Goal: Task Accomplishment & Management: Manage account settings

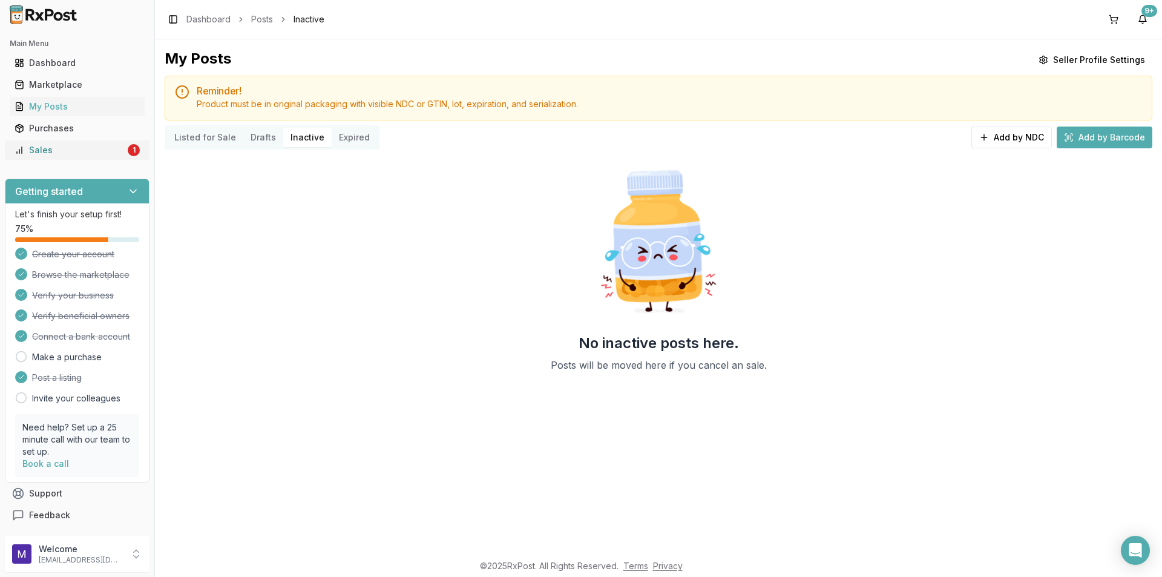
click at [48, 152] on div "Sales" at bounding box center [70, 150] width 111 height 12
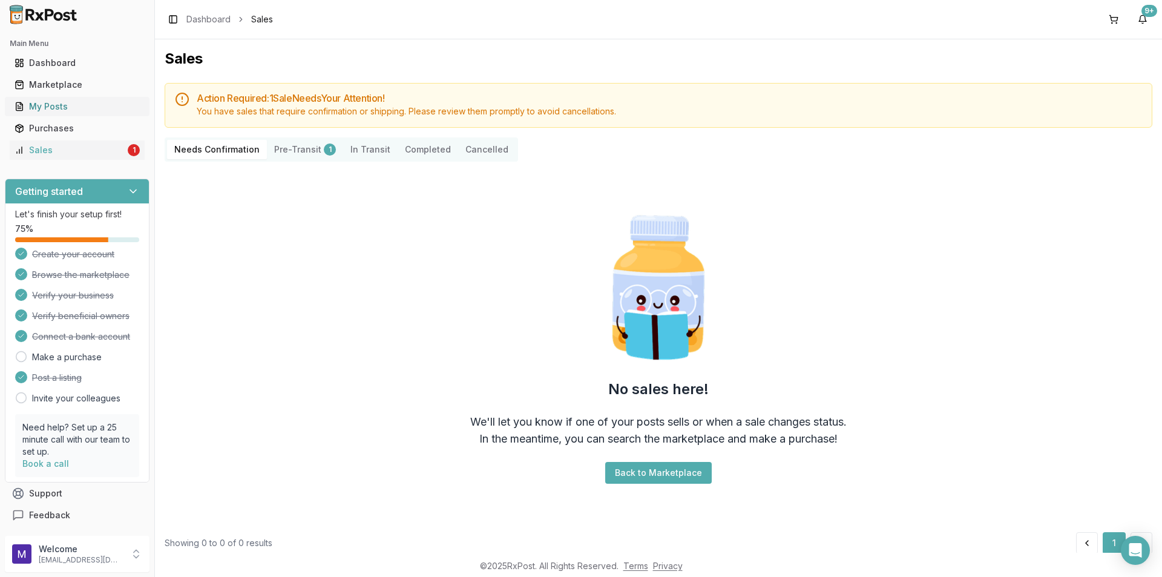
click at [76, 102] on div "My Posts" at bounding box center [77, 106] width 125 height 12
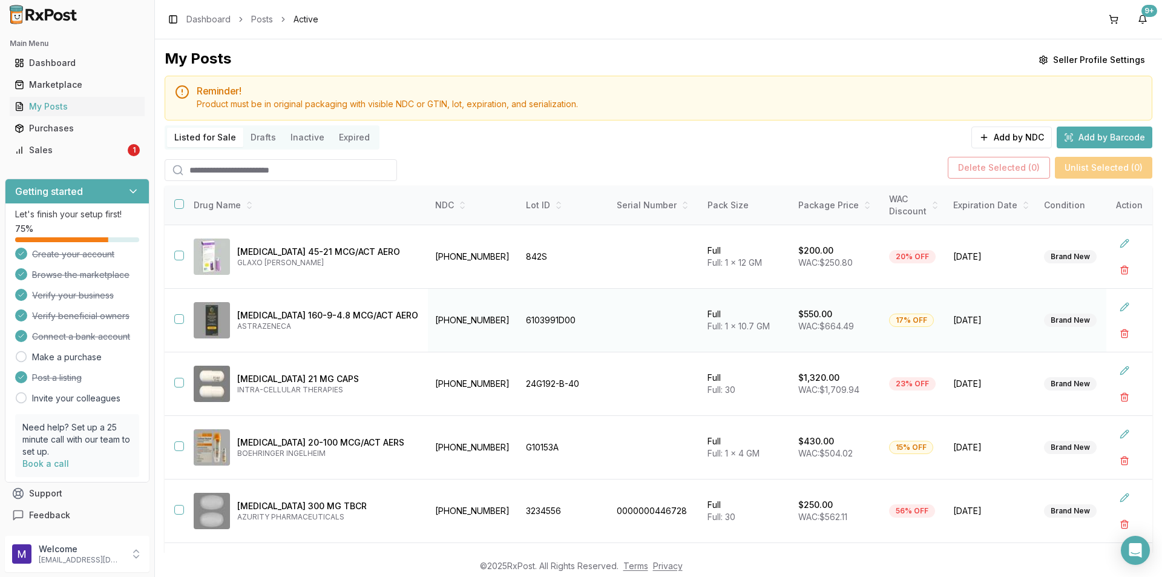
click at [183, 323] on td at bounding box center [174, 321] width 19 height 64
click at [178, 321] on button "button" at bounding box center [179, 319] width 10 height 10
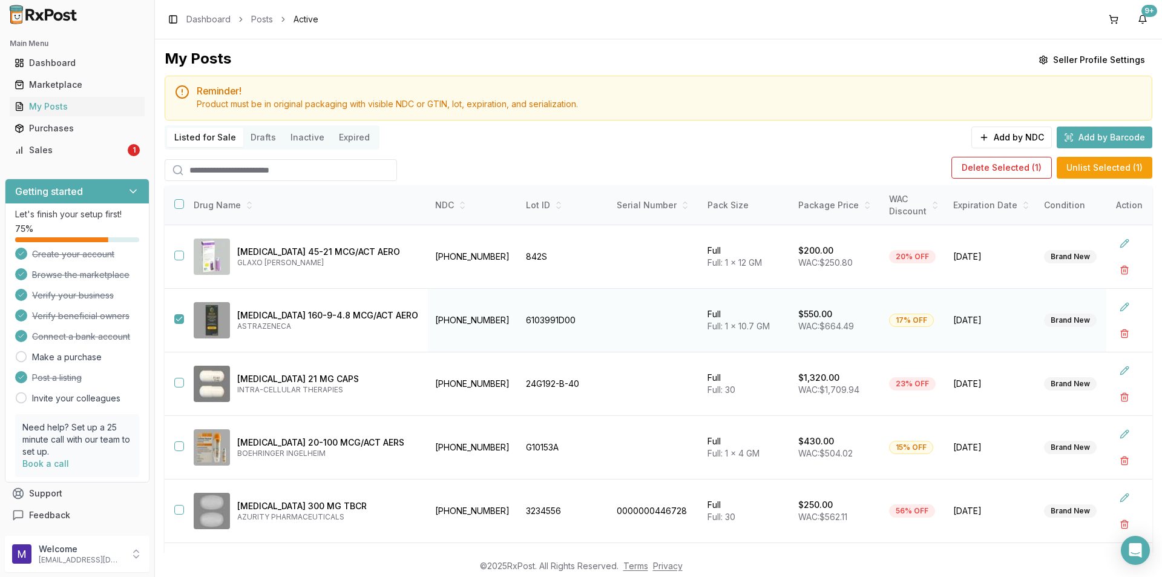
click at [178, 321] on button "button" at bounding box center [179, 319] width 10 height 10
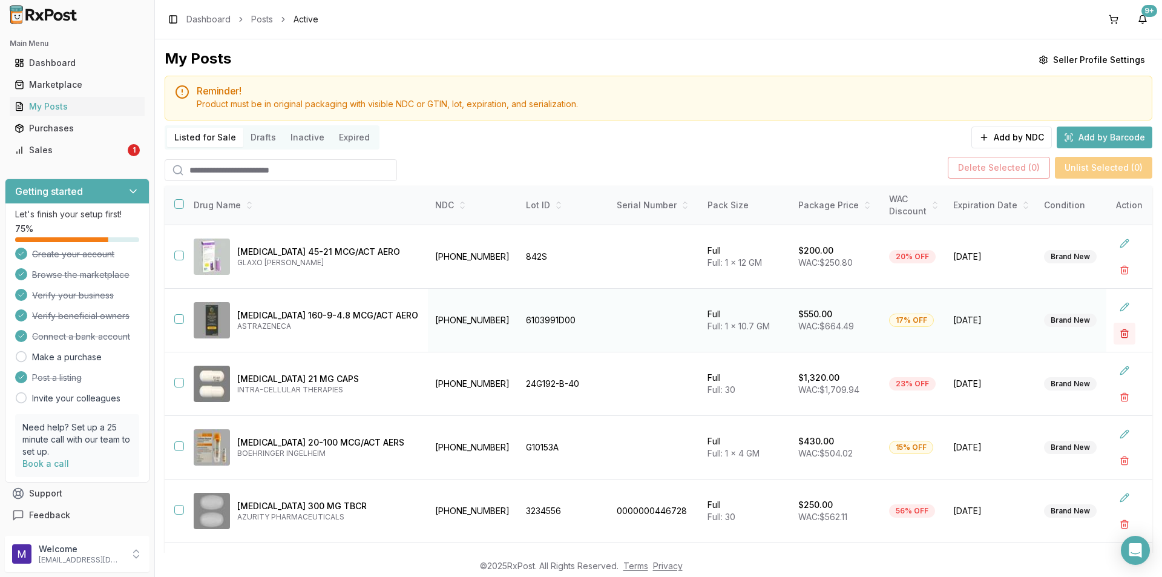
click at [1119, 332] on button "button" at bounding box center [1124, 333] width 22 height 22
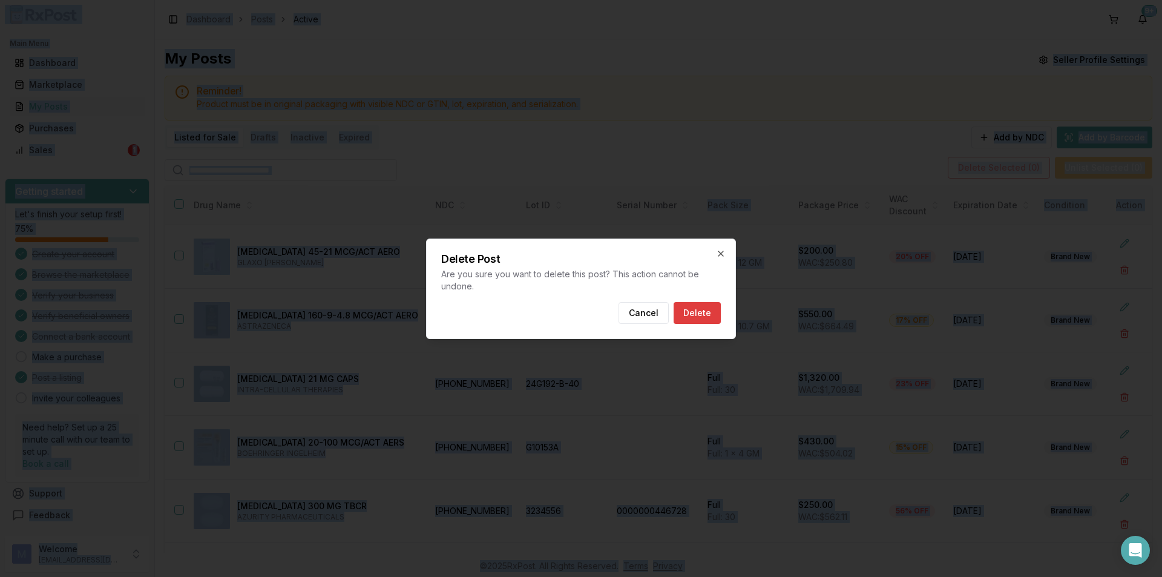
click at [708, 316] on button "Delete" at bounding box center [696, 313] width 47 height 22
click at [708, 316] on button at bounding box center [706, 313] width 29 height 22
